Goal: Task Accomplishment & Management: Manage account settings

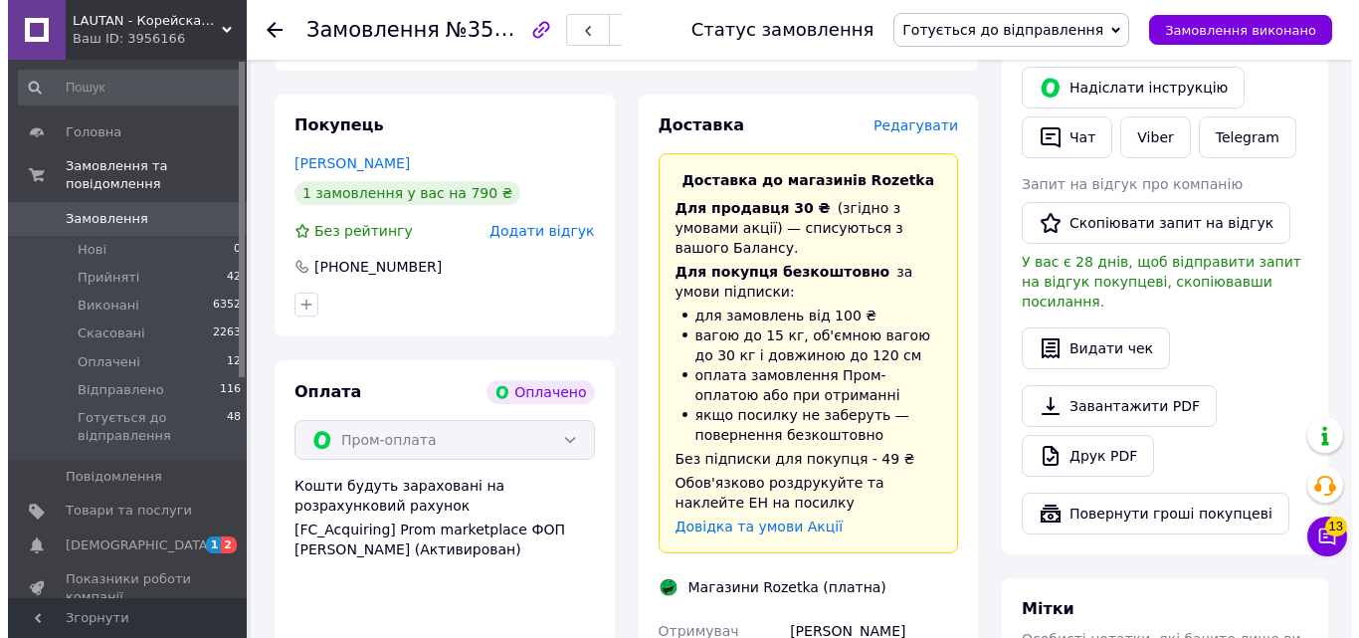
scroll to position [895, 0]
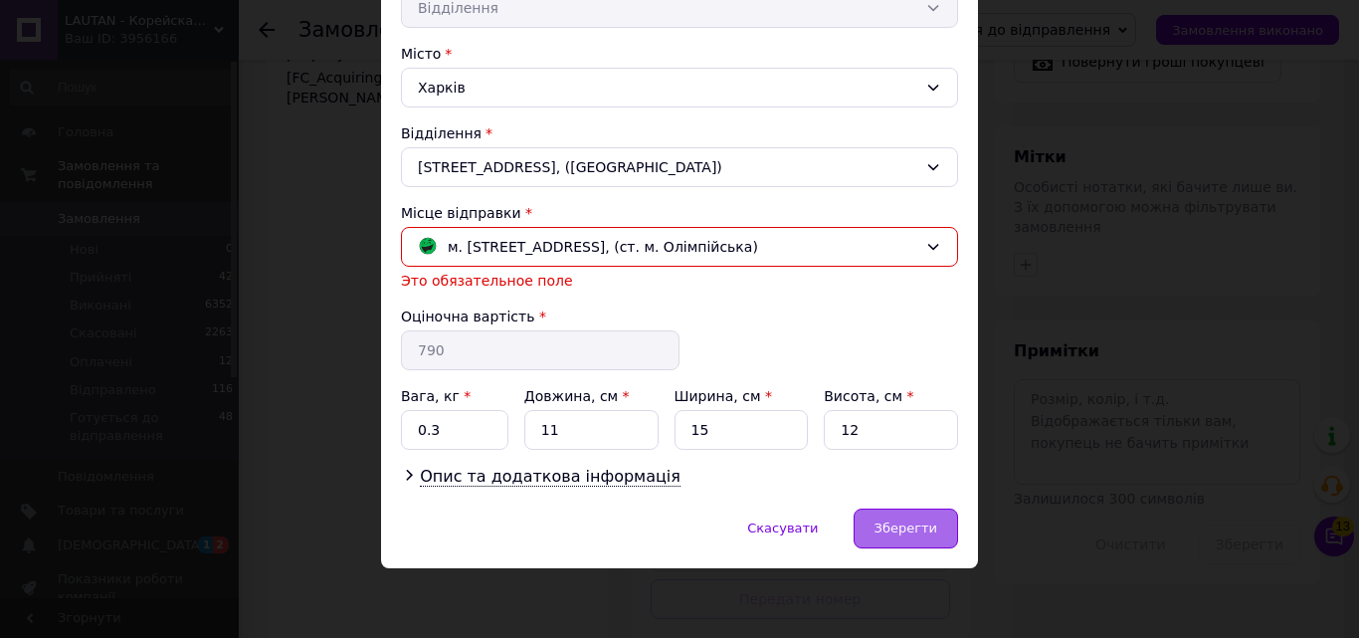
click at [907, 516] on div "Зберегти" at bounding box center [905, 528] width 104 height 40
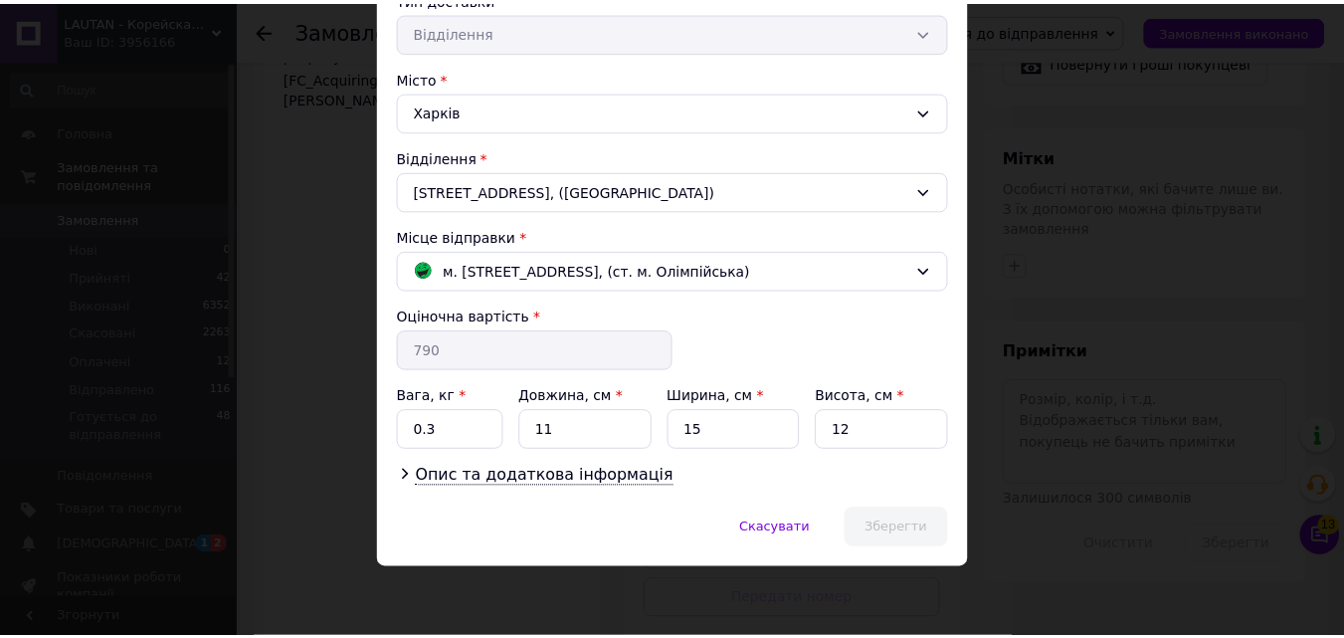
scroll to position [480, 0]
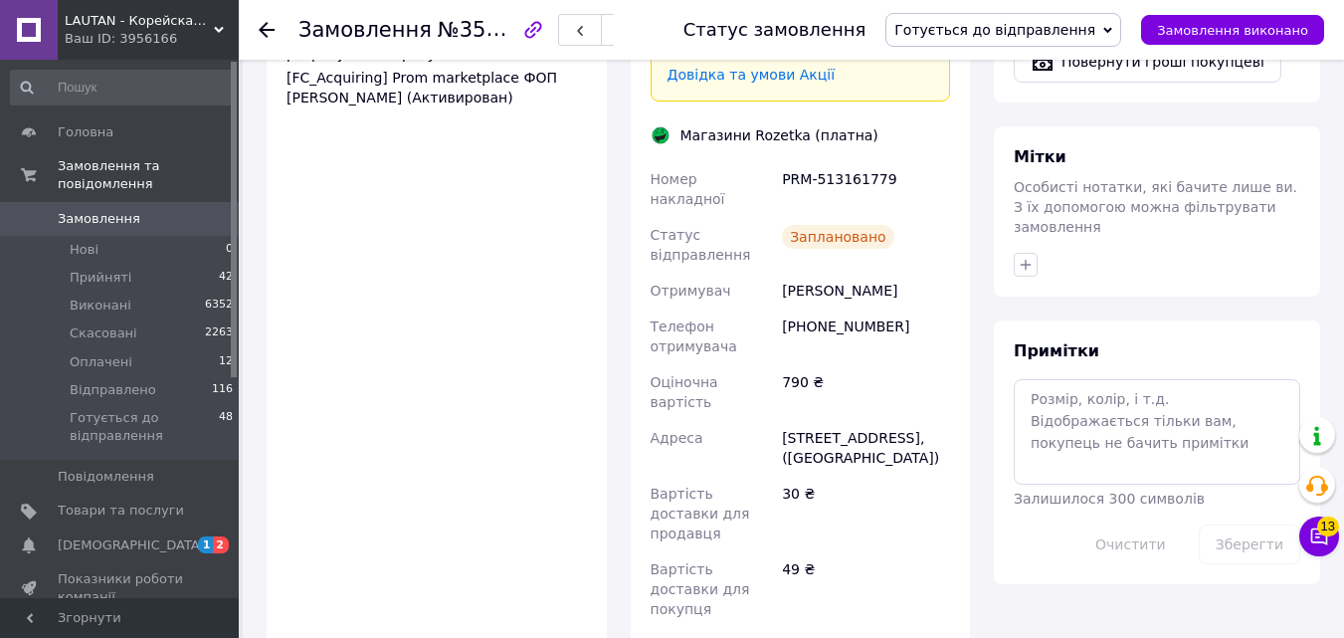
click at [789, 551] on div "49 ₴" at bounding box center [866, 589] width 176 height 76
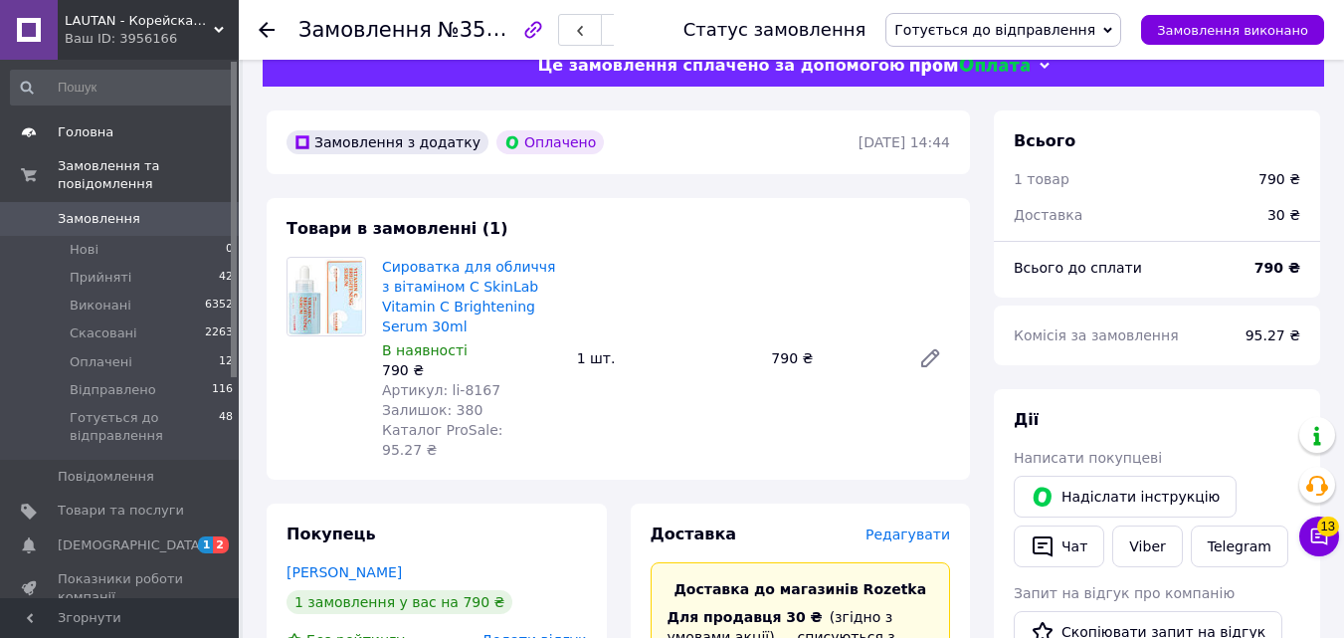
scroll to position [0, 0]
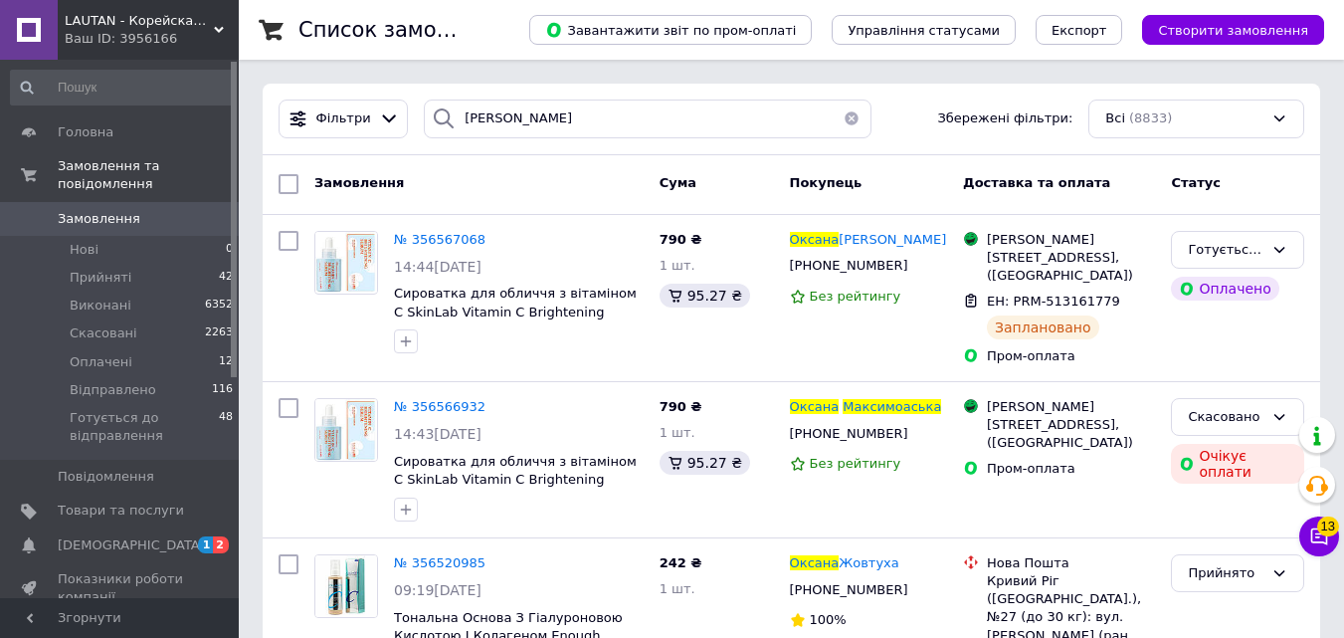
drag, startPoint x: 588, startPoint y: 24, endPoint x: 573, endPoint y: 67, distance: 45.3
click at [579, 37] on div "Завантажити звіт по пром-оплаті Управління статусами Експорт Створити замовлення" at bounding box center [906, 30] width 835 height 60
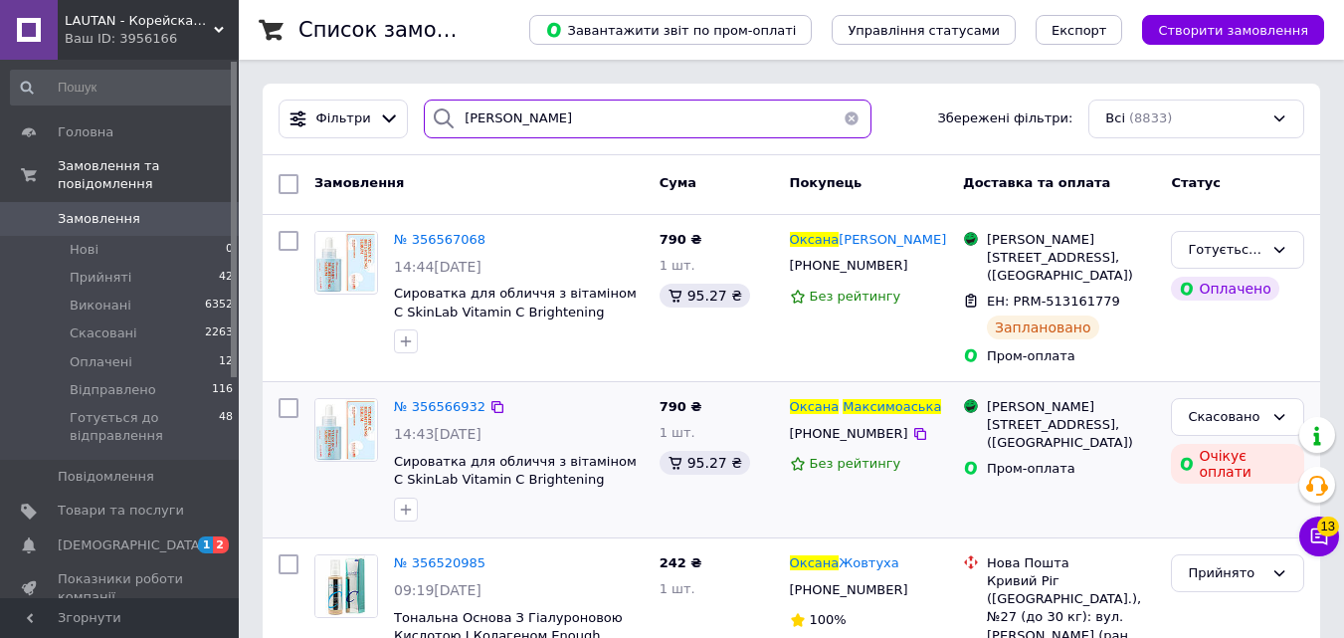
drag, startPoint x: 438, startPoint y: 124, endPoint x: 653, endPoint y: 477, distance: 413.4
click at [278, 124] on div "[PERSON_NAME] Збережені фільтри: Всі (8833)" at bounding box center [792, 118] width 1042 height 39
paste input "учер [PERSON_NAME]"
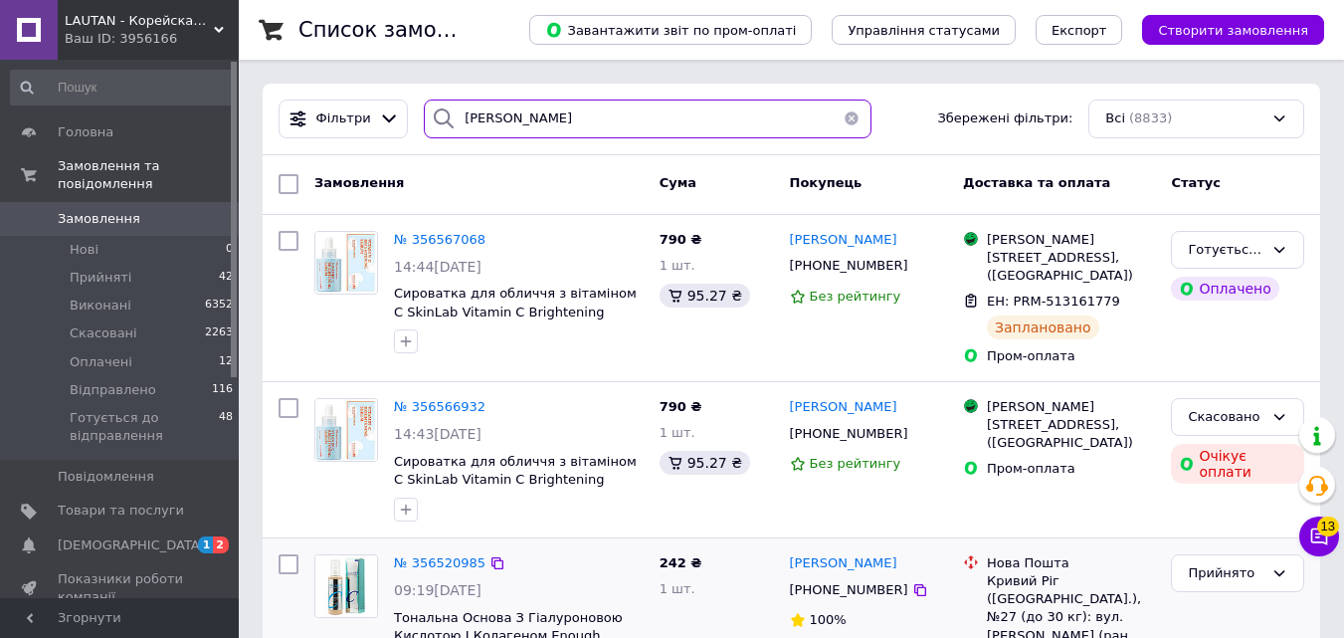
type input "[PERSON_NAME]"
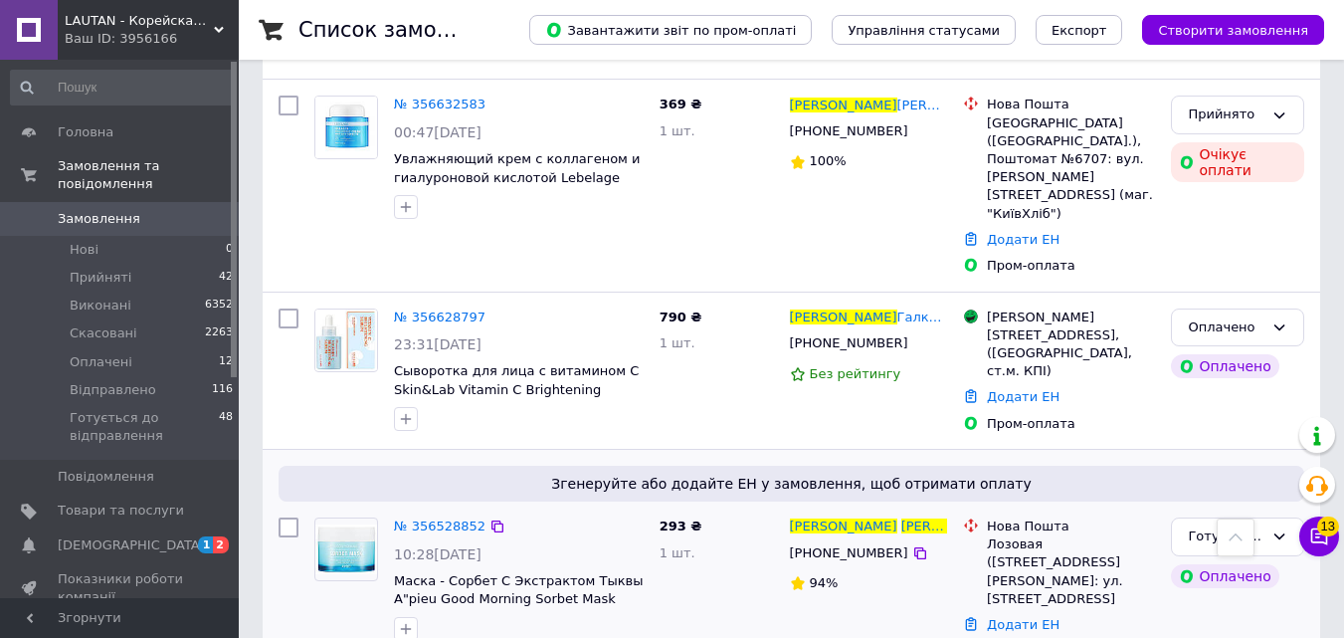
scroll to position [995, 0]
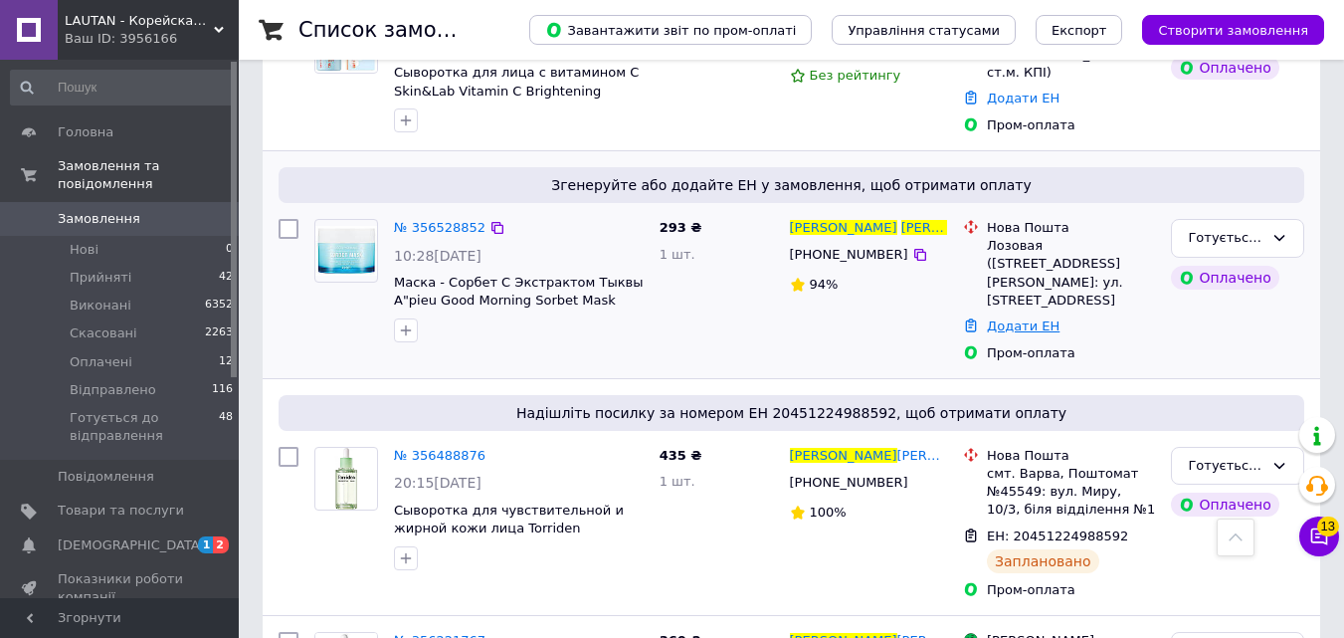
click at [1023, 318] on link "Додати ЕН" at bounding box center [1023, 325] width 73 height 15
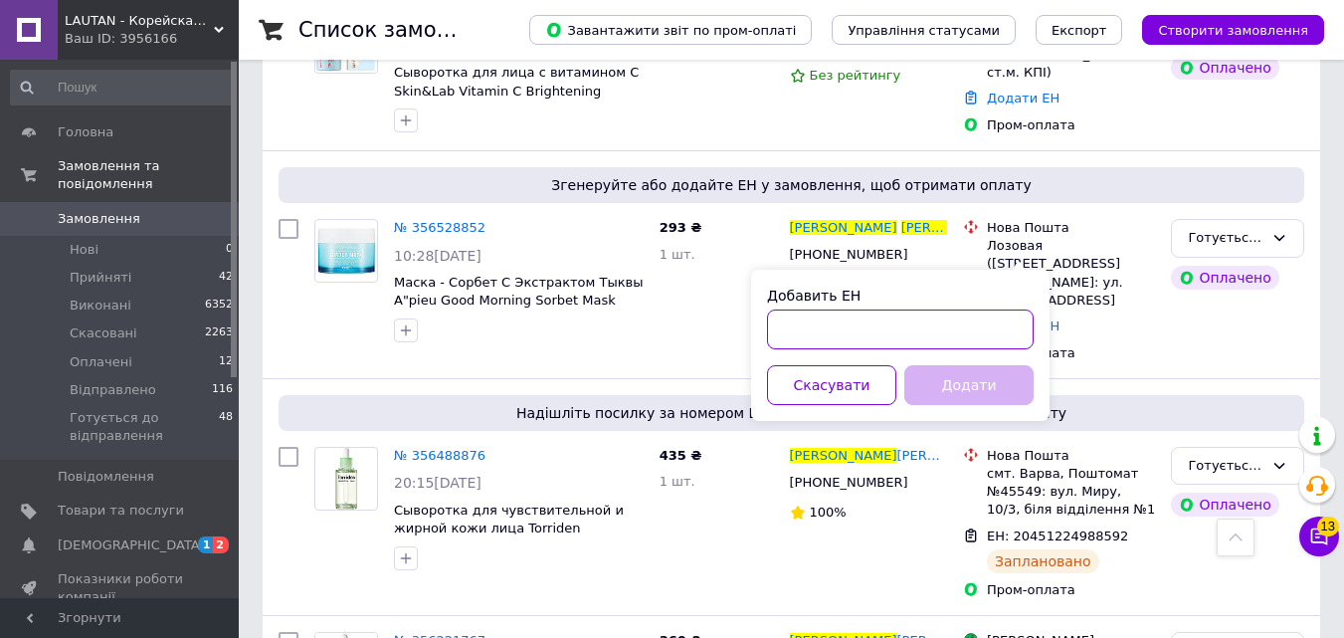
click at [970, 319] on input "Добавить ЕН" at bounding box center [900, 329] width 267 height 40
paste input "20451225151141"
type input "20451225151141"
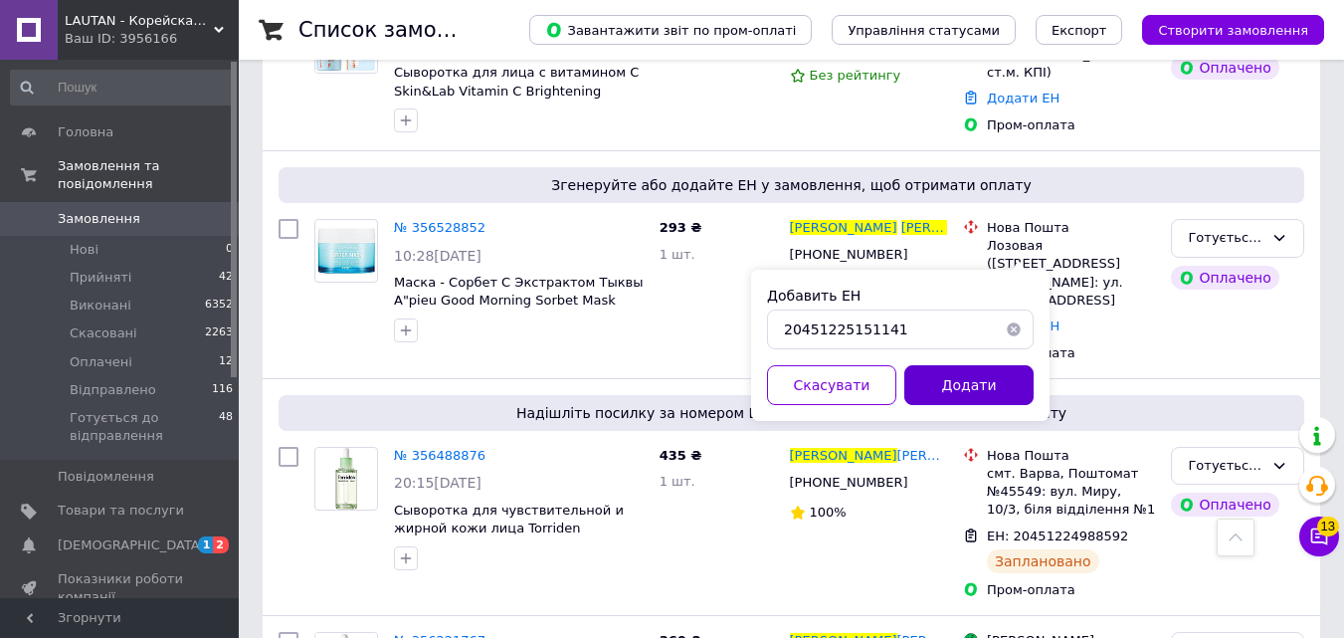
click at [974, 385] on button "Додати" at bounding box center [968, 385] width 129 height 40
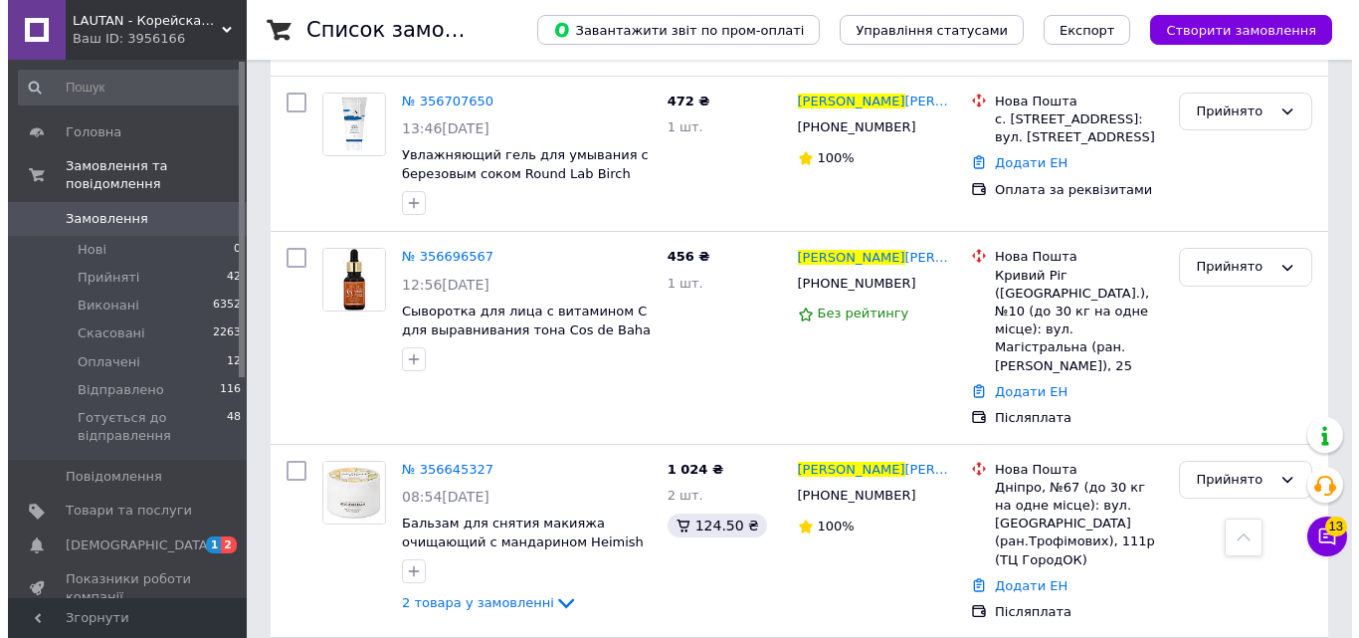
scroll to position [0, 0]
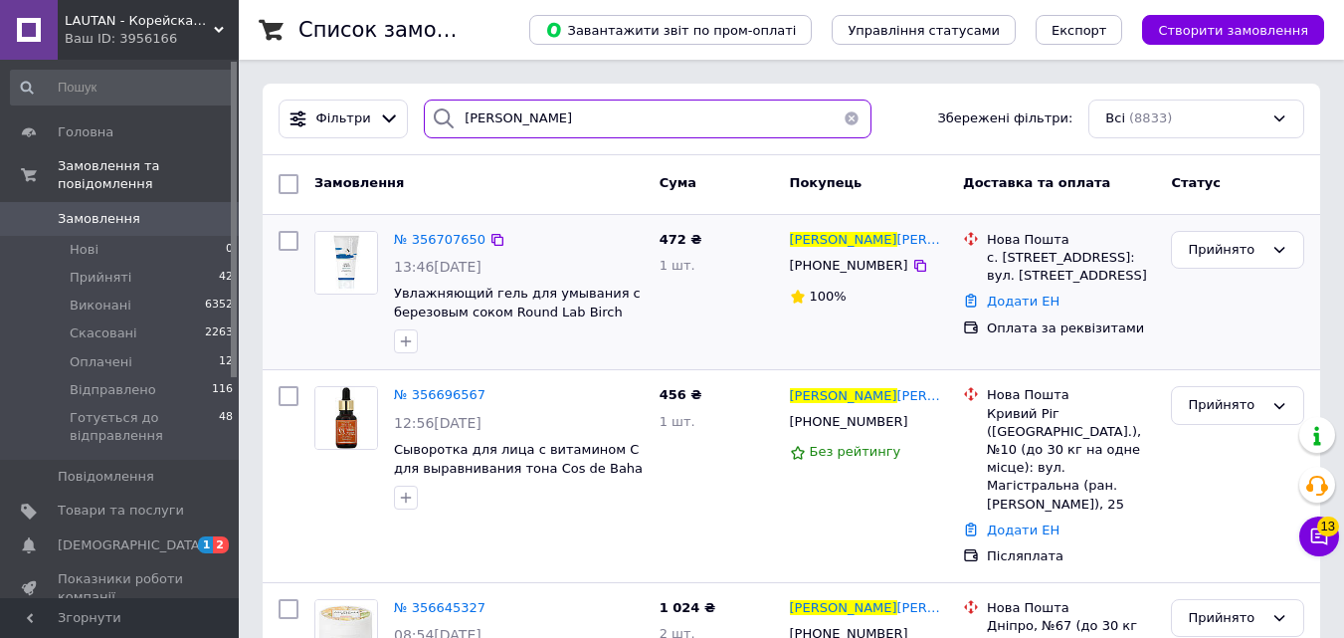
paste input "356535574"
drag, startPoint x: 651, startPoint y: 121, endPoint x: 491, endPoint y: 238, distance: 197.2
click at [308, 125] on div "[PERSON_NAME] фільтри: Всі (8833)" at bounding box center [792, 118] width 1042 height 39
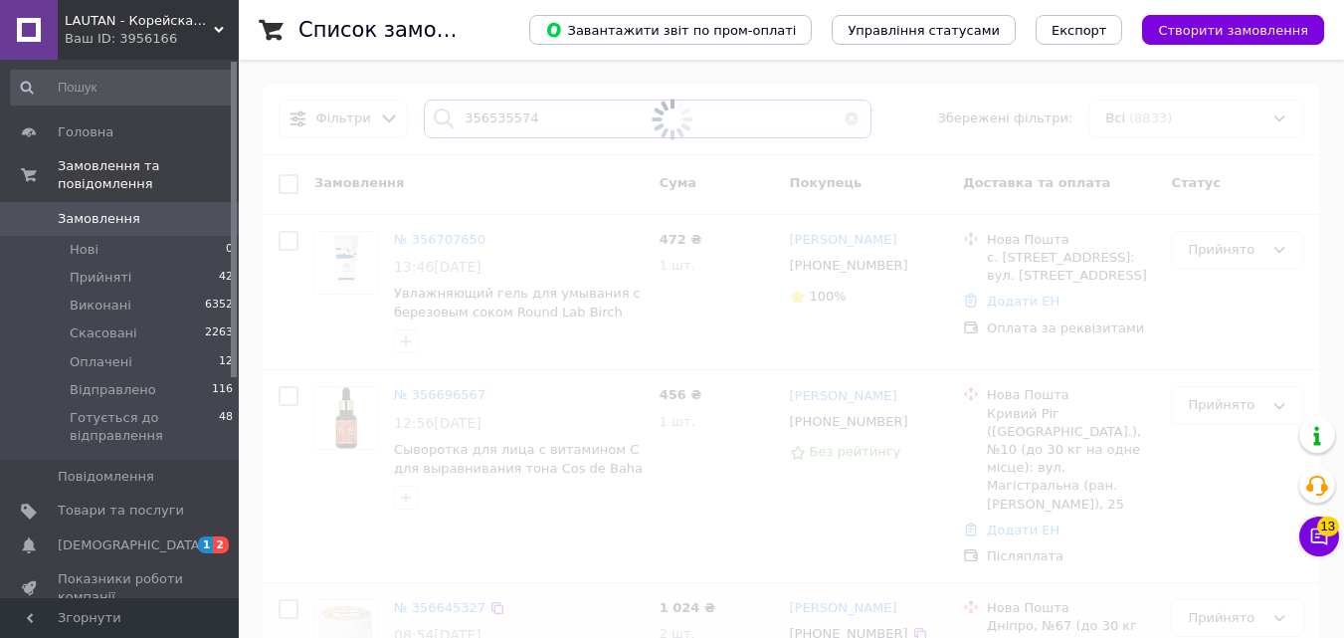
type input "356535574"
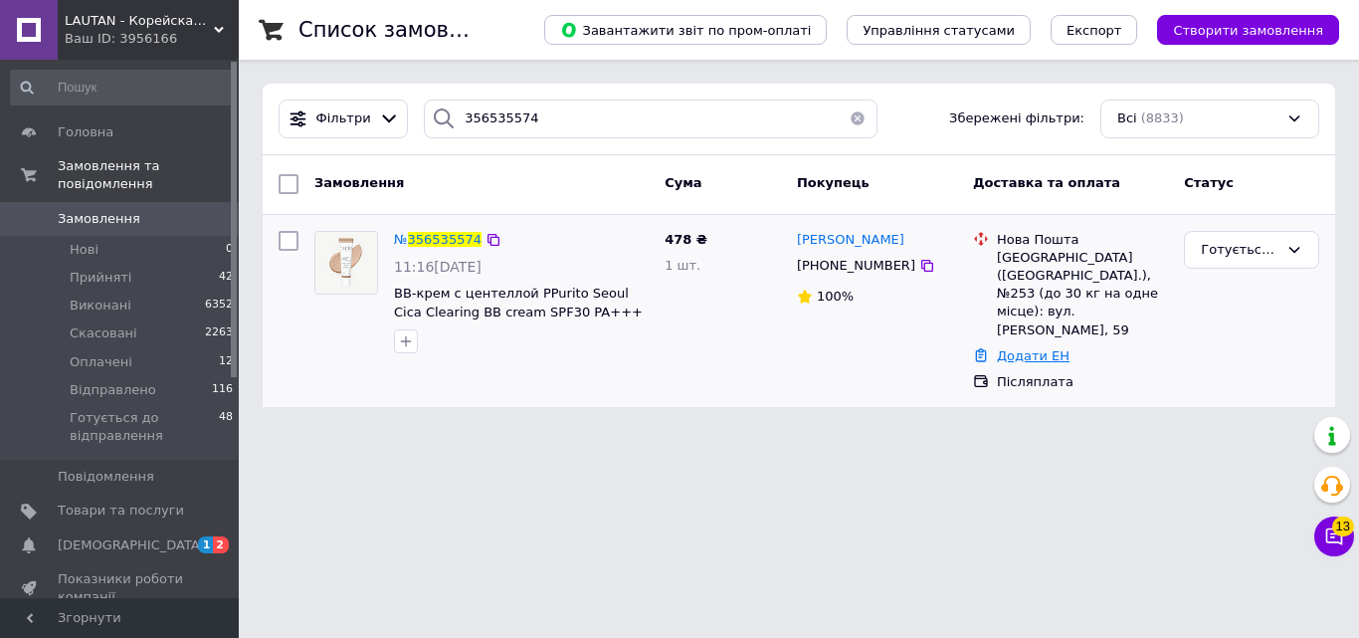
click at [1046, 348] on link "Додати ЕН" at bounding box center [1033, 355] width 73 height 15
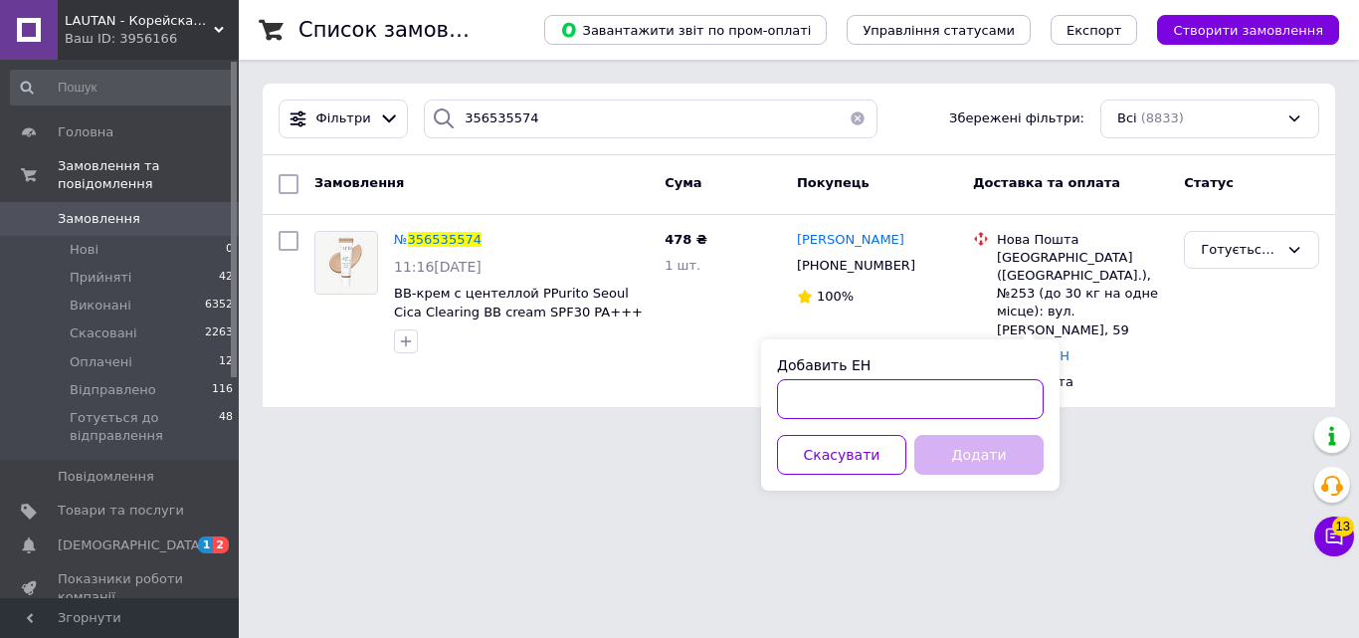
click at [976, 403] on input "Добавить ЕН" at bounding box center [910, 399] width 267 height 40
paste input "20451225160510"
type input "20451225160510"
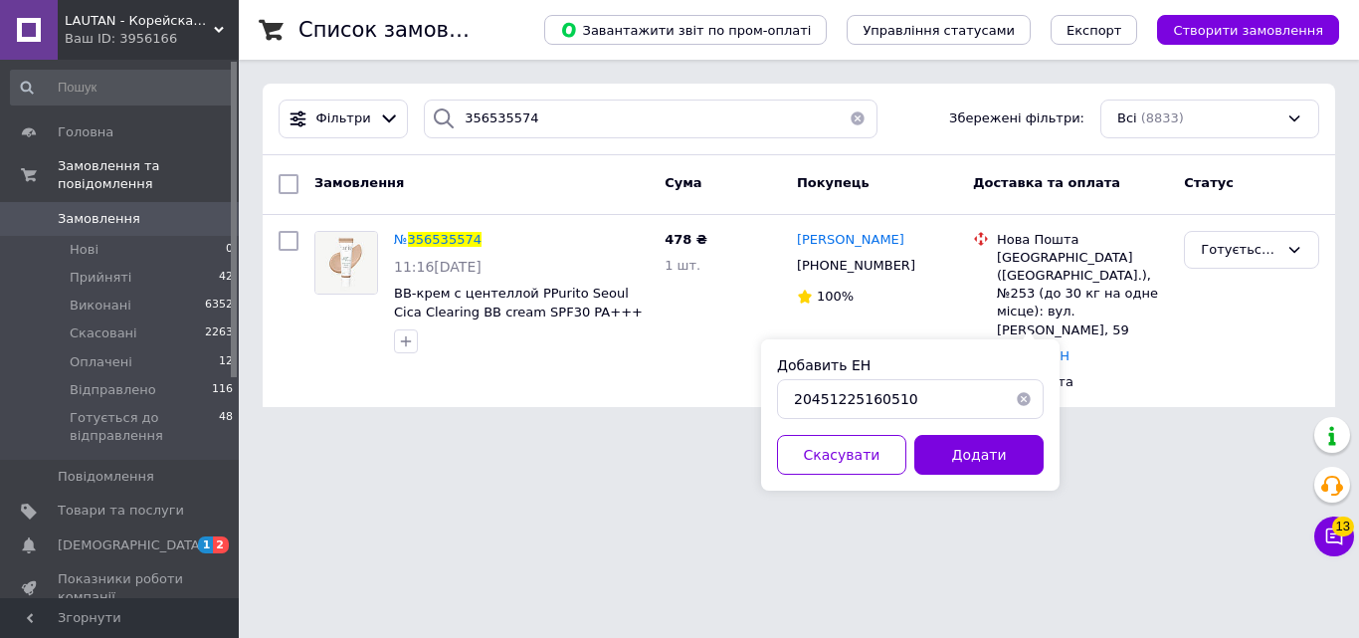
click at [988, 455] on button "Додати" at bounding box center [978, 455] width 129 height 40
